Goal: Information Seeking & Learning: Learn about a topic

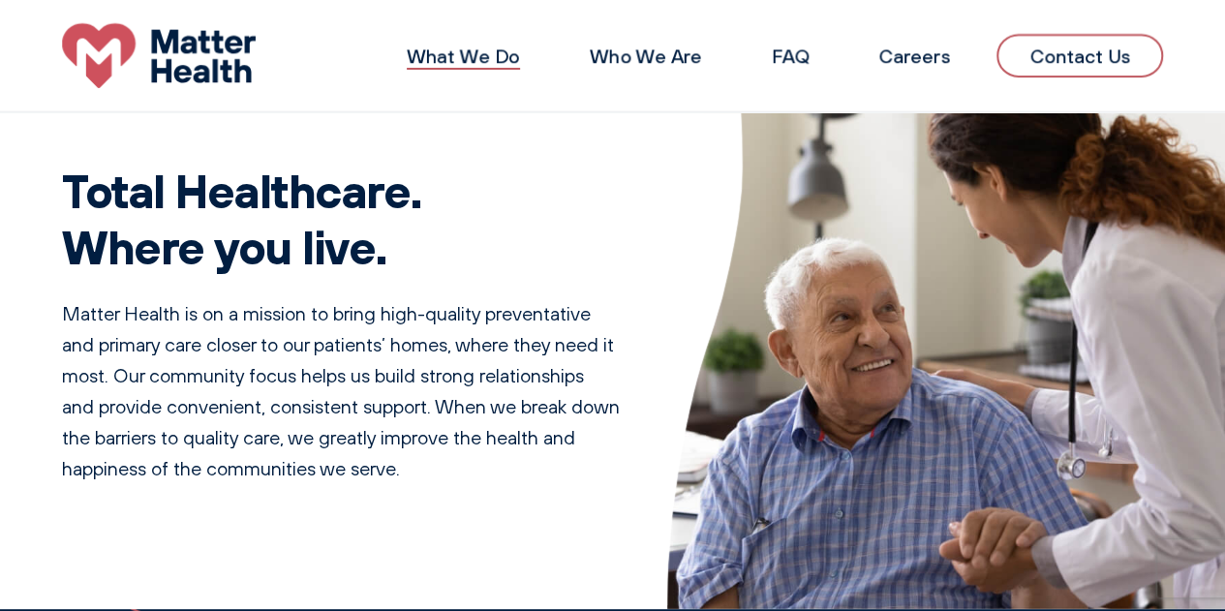
click at [434, 57] on link "What We Do" at bounding box center [463, 56] width 113 height 24
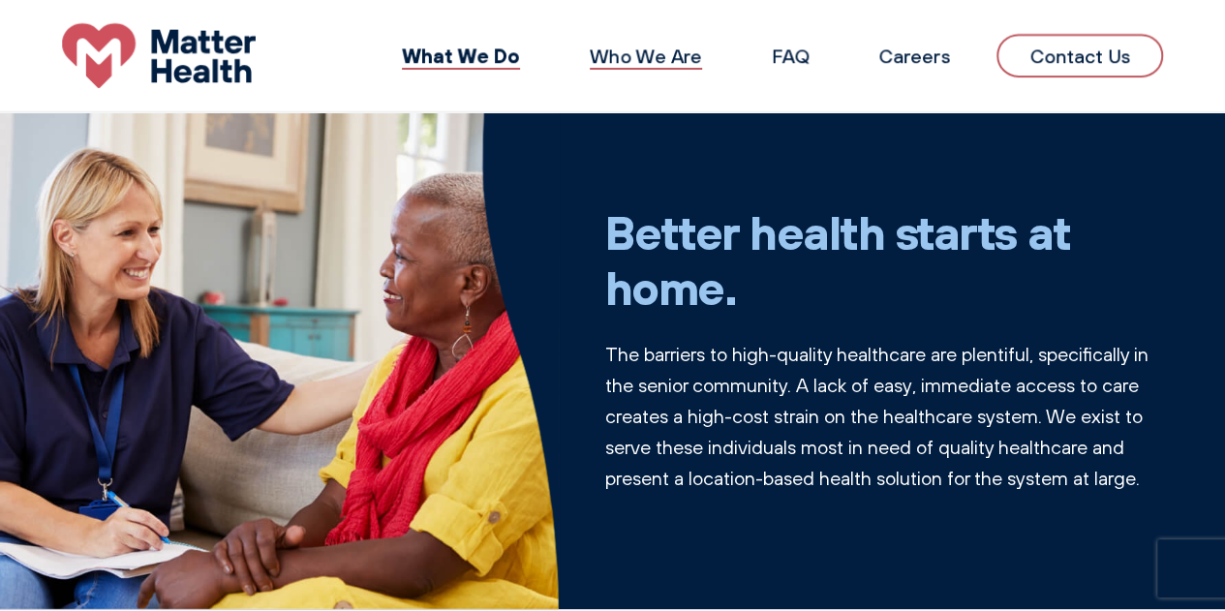
click at [624, 57] on link "Who We Are" at bounding box center [646, 56] width 112 height 24
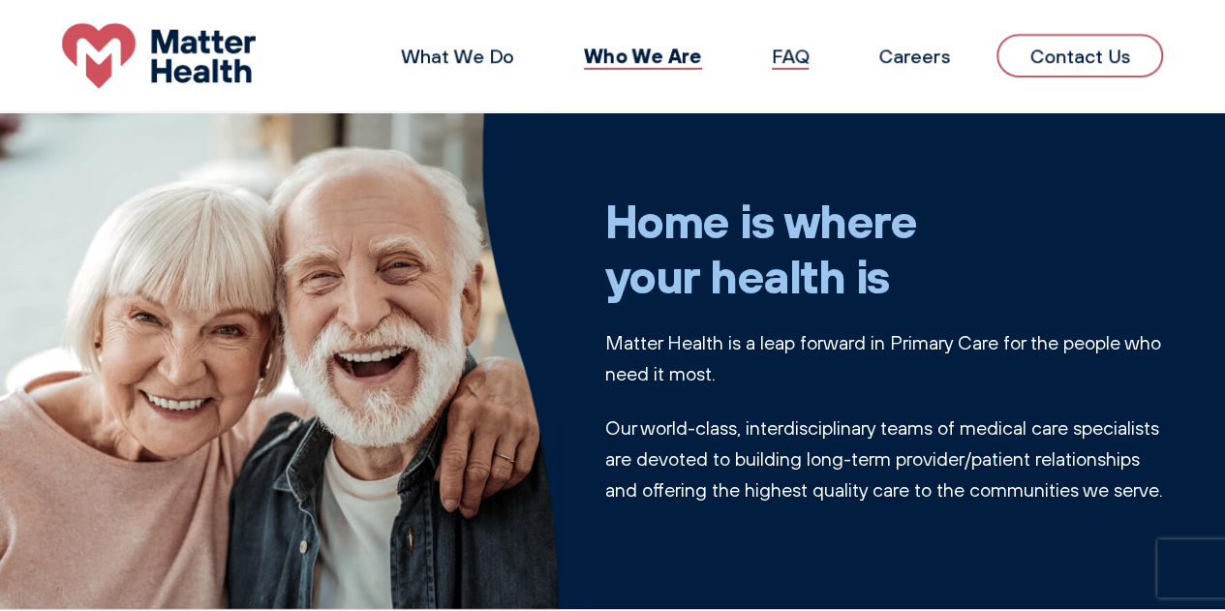
click at [808, 47] on link "FAQ" at bounding box center [790, 56] width 37 height 24
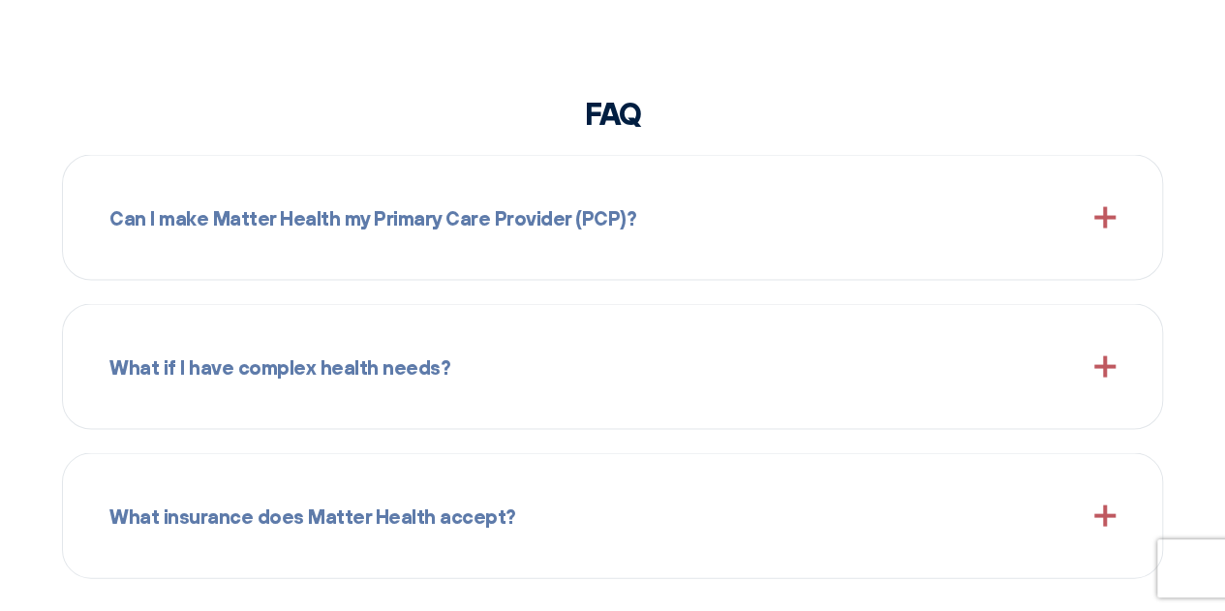
scroll to position [1794, 0]
click at [884, 221] on div "Can I make Matter Health my Primary Care Provider (PCP)?" at bounding box center [612, 216] width 1007 height 78
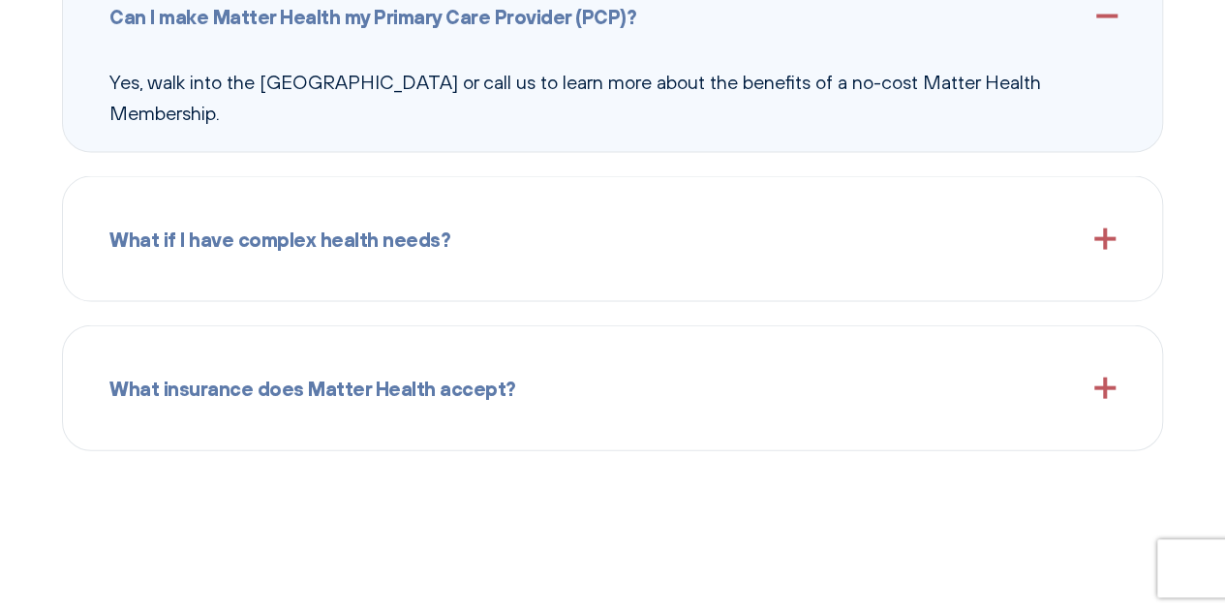
scroll to position [1998, 0]
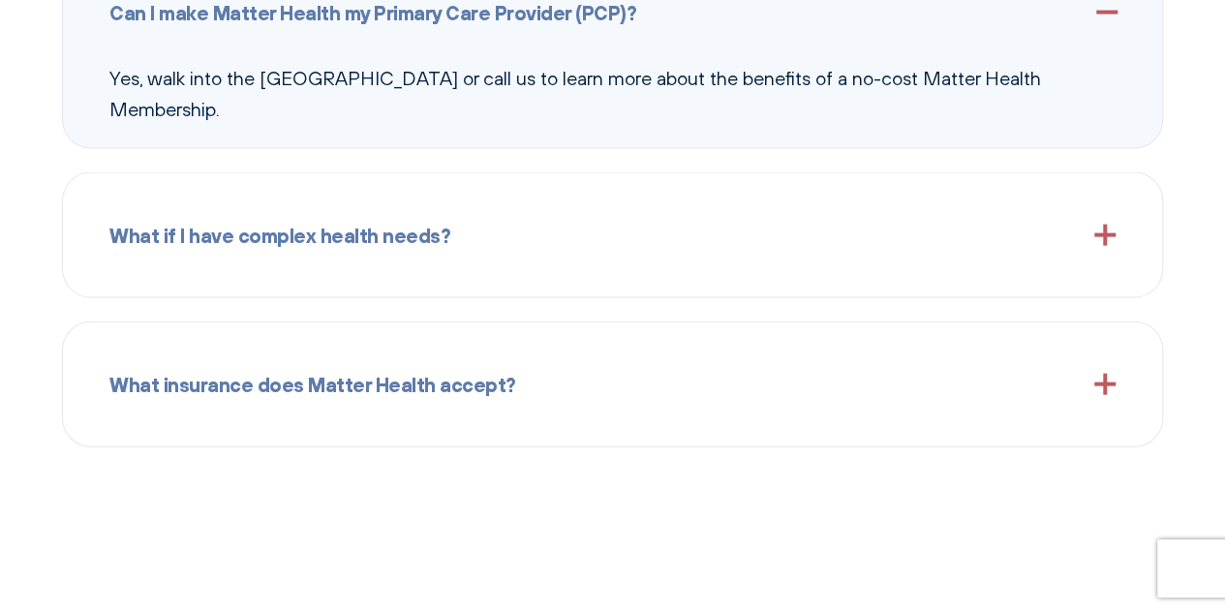
click at [926, 232] on div "What if I have complex health needs?" at bounding box center [612, 236] width 1007 height 78
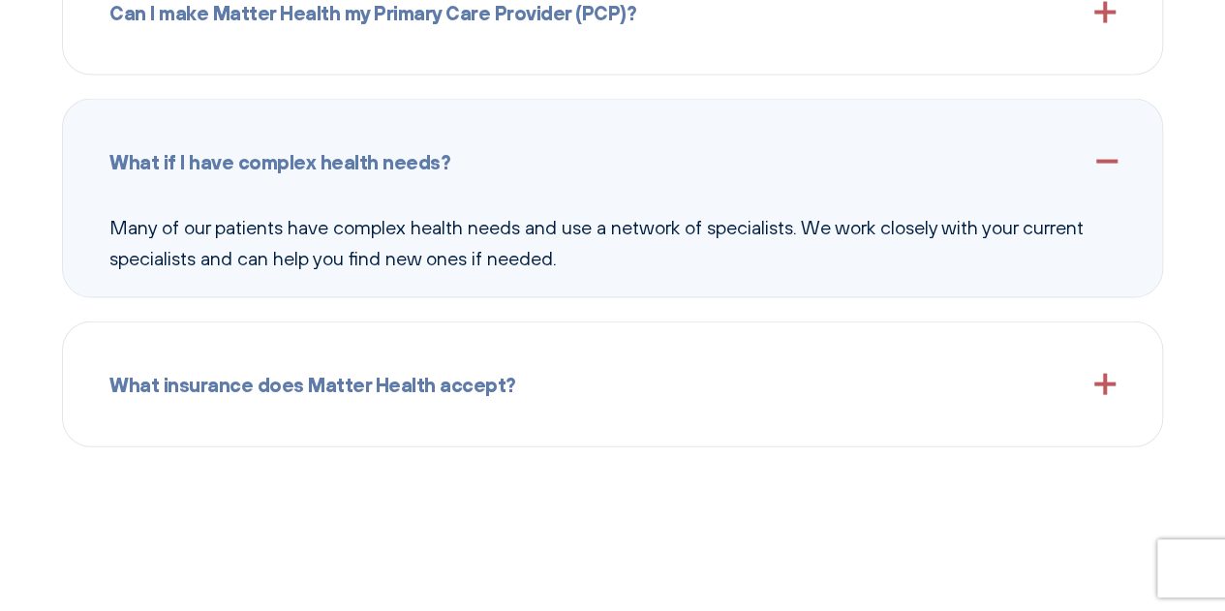
click at [903, 394] on div "What insurance does Matter Health accept?" at bounding box center [612, 385] width 1007 height 78
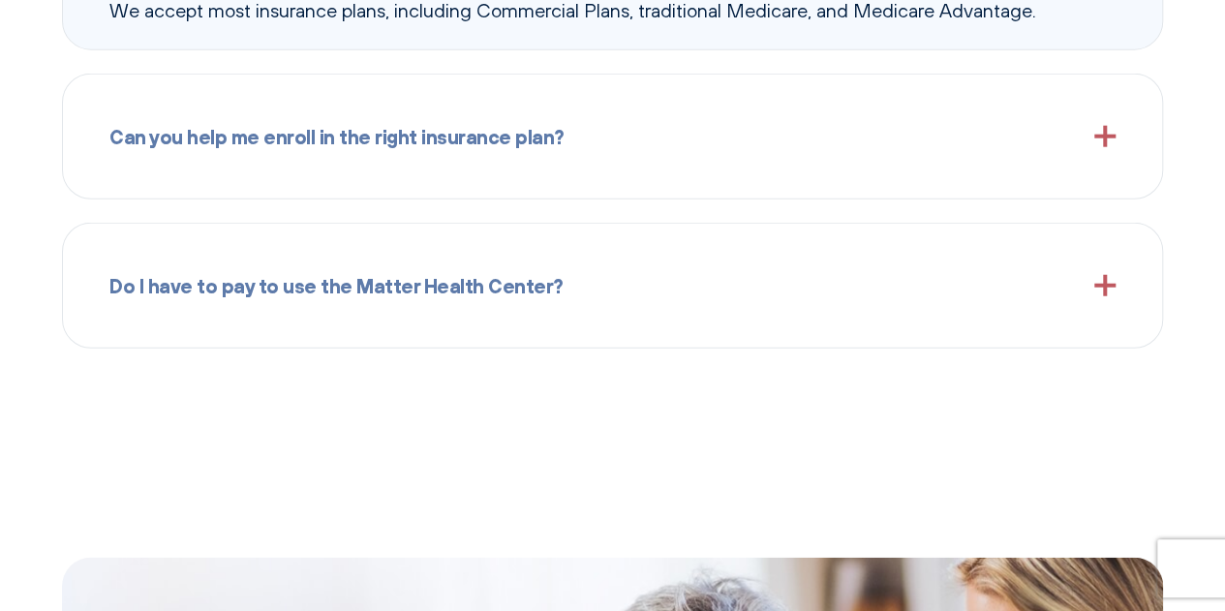
scroll to position [2366, 0]
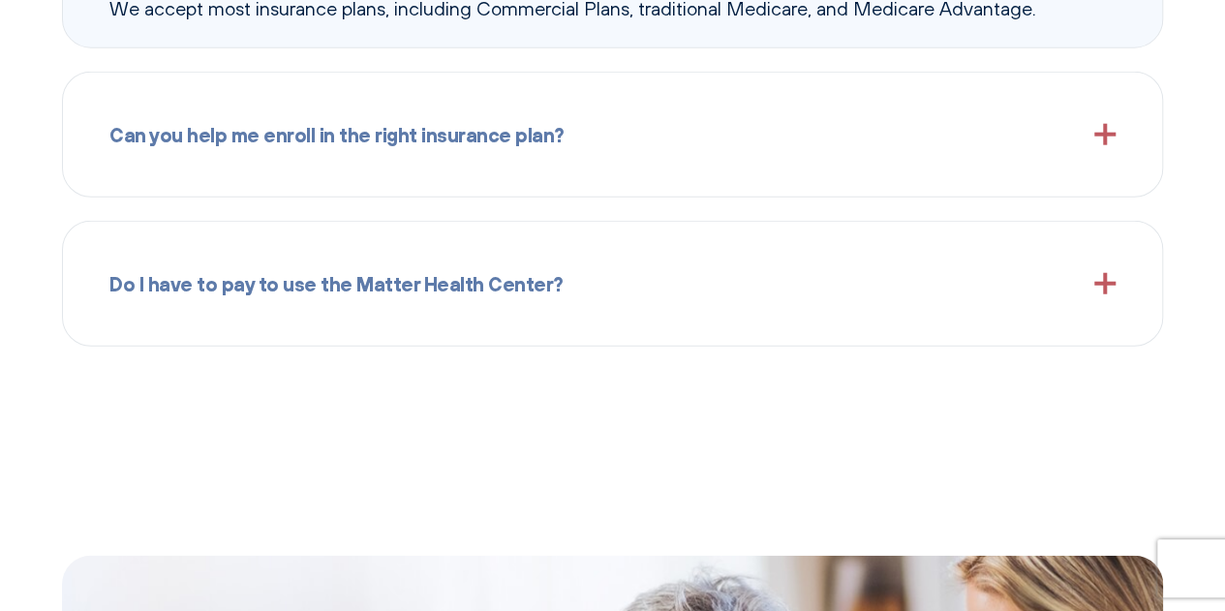
click at [943, 323] on div "Do I have to pay to use the Matter Health Center? If you are on an insurance pl…" at bounding box center [612, 284] width 1101 height 126
click at [982, 278] on div "Do I have to pay to use the Matter Health Center?" at bounding box center [612, 284] width 1007 height 78
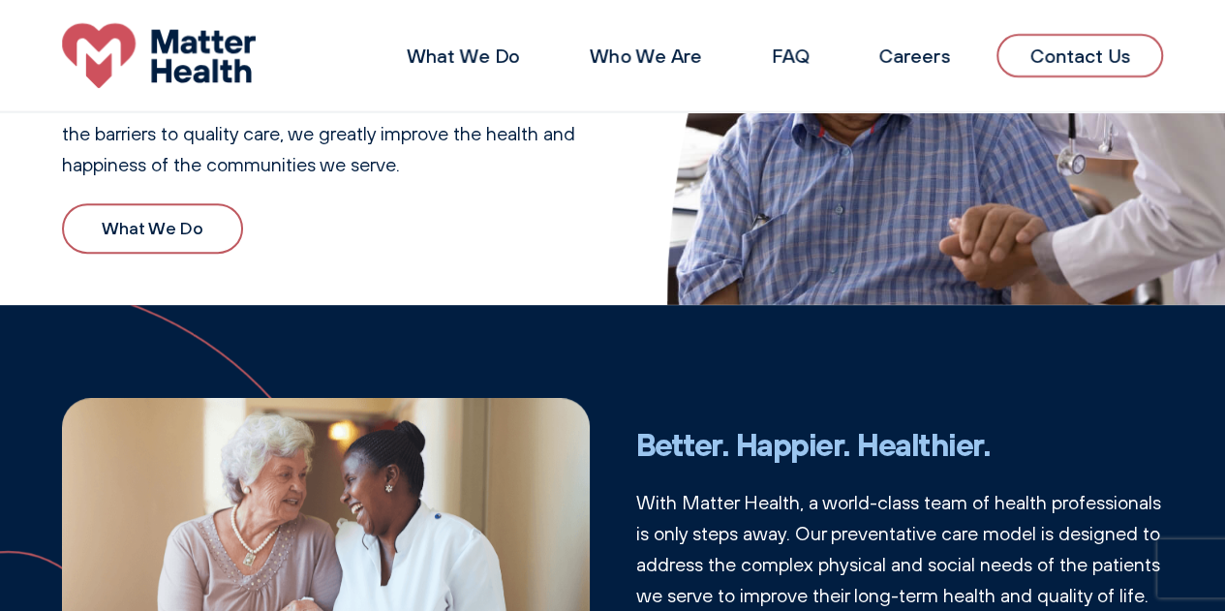
scroll to position [0, 0]
